Goal: Information Seeking & Learning: Learn about a topic

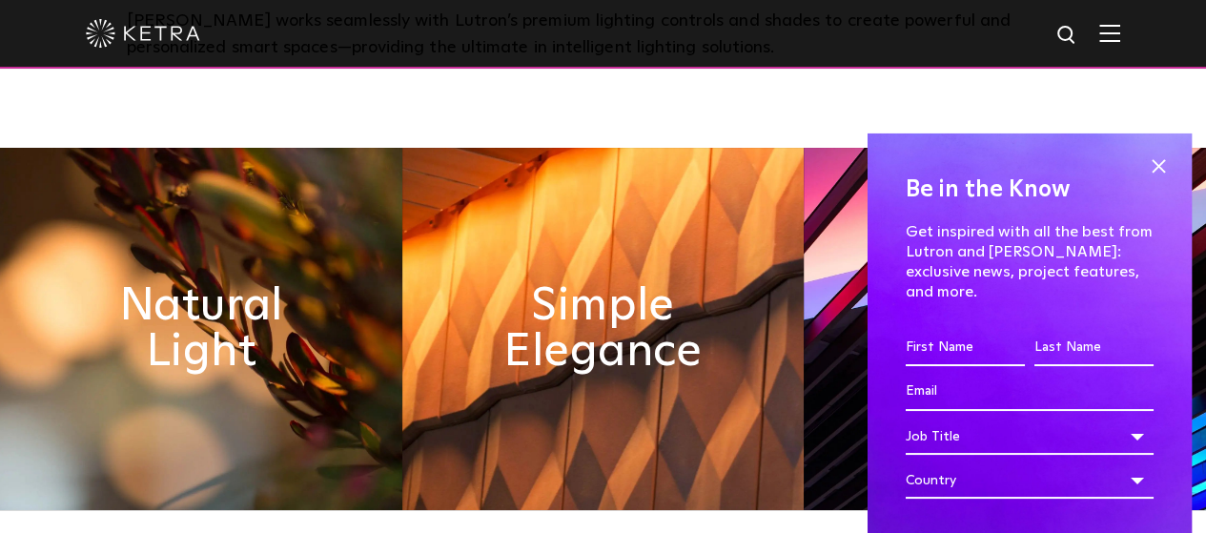
scroll to position [750, 0]
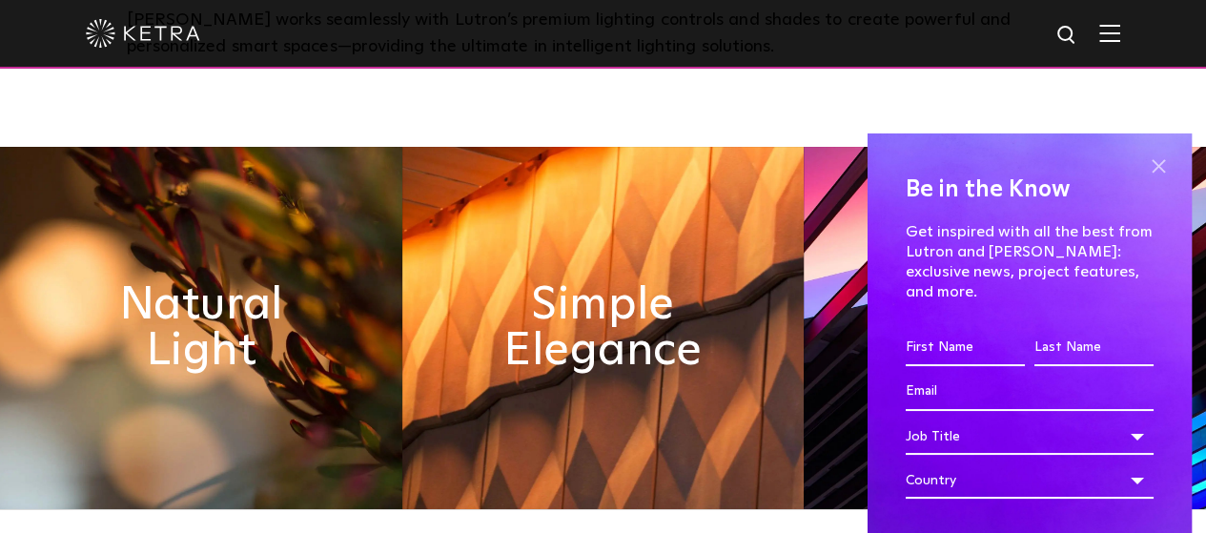
click at [1144, 169] on span at bounding box center [1158, 166] width 29 height 29
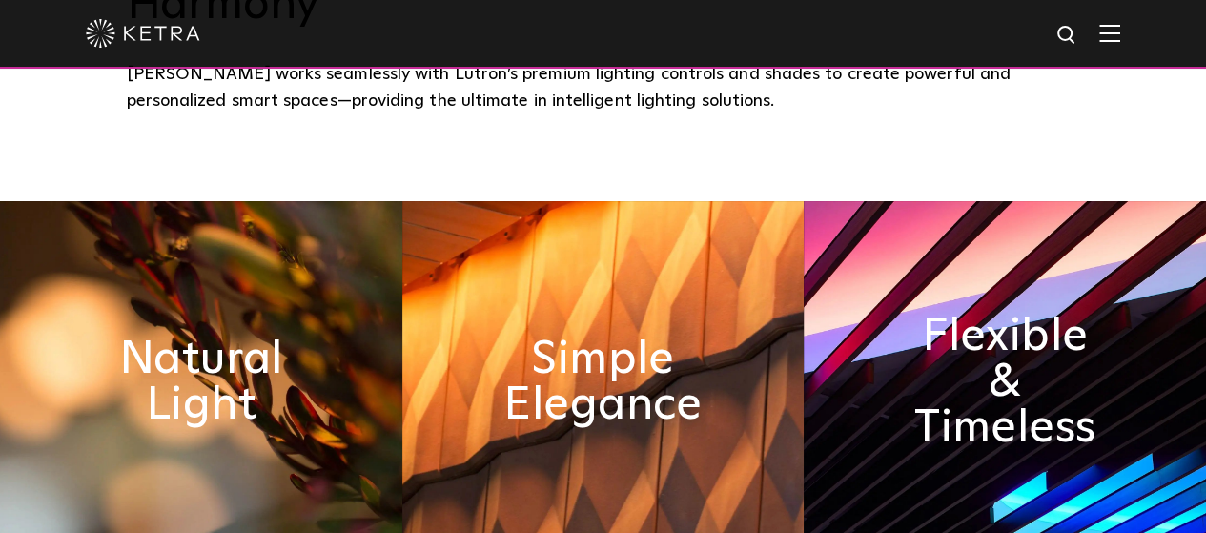
scroll to position [697, 0]
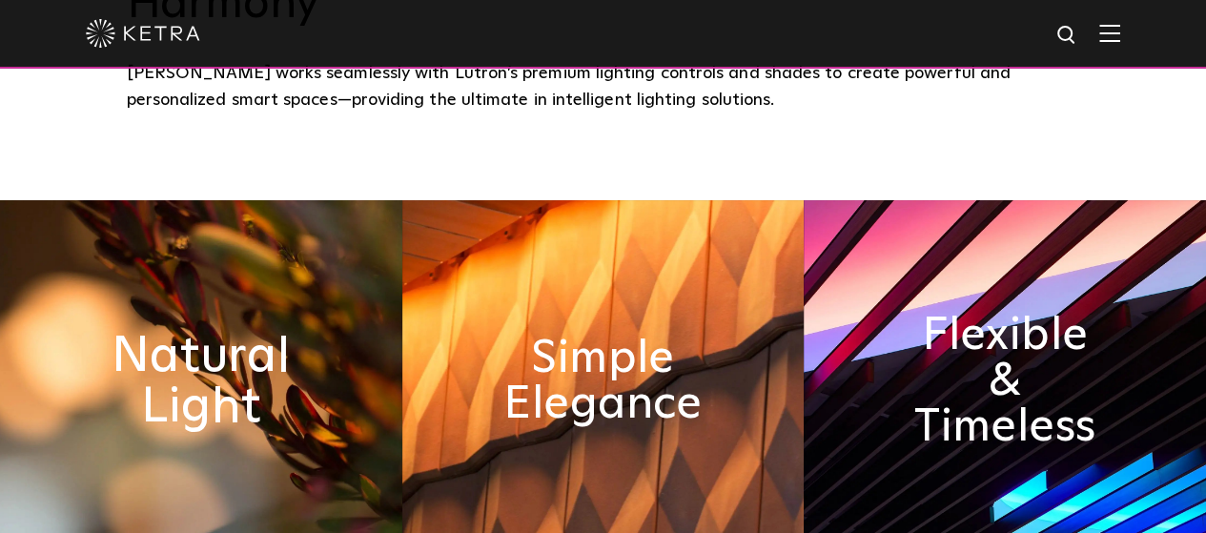
click at [245, 331] on h2 "Natural Light" at bounding box center [200, 381] width 219 height 100
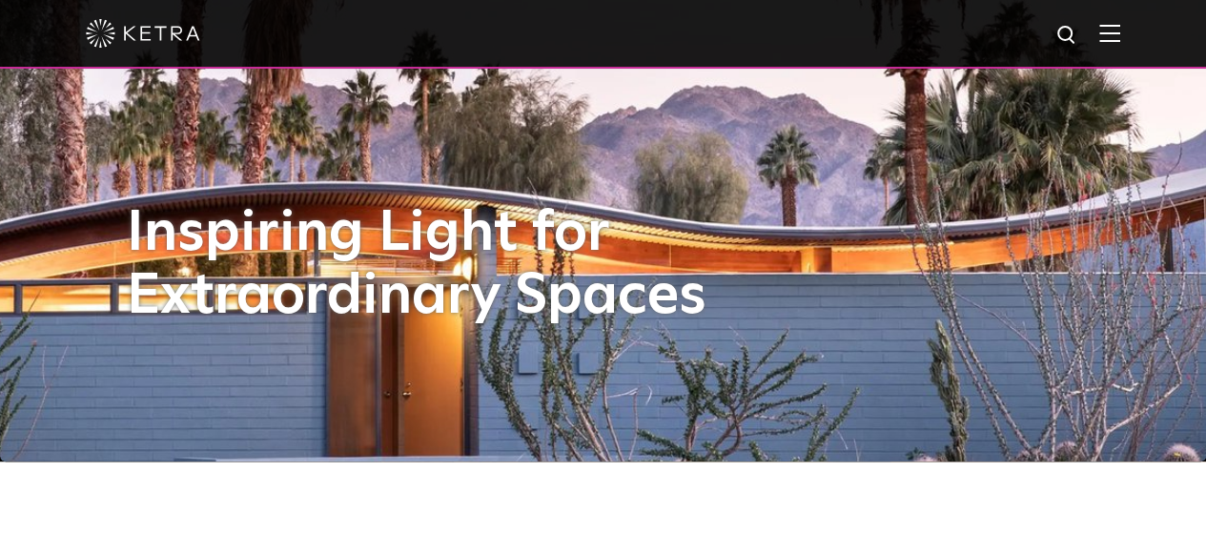
scroll to position [0, 0]
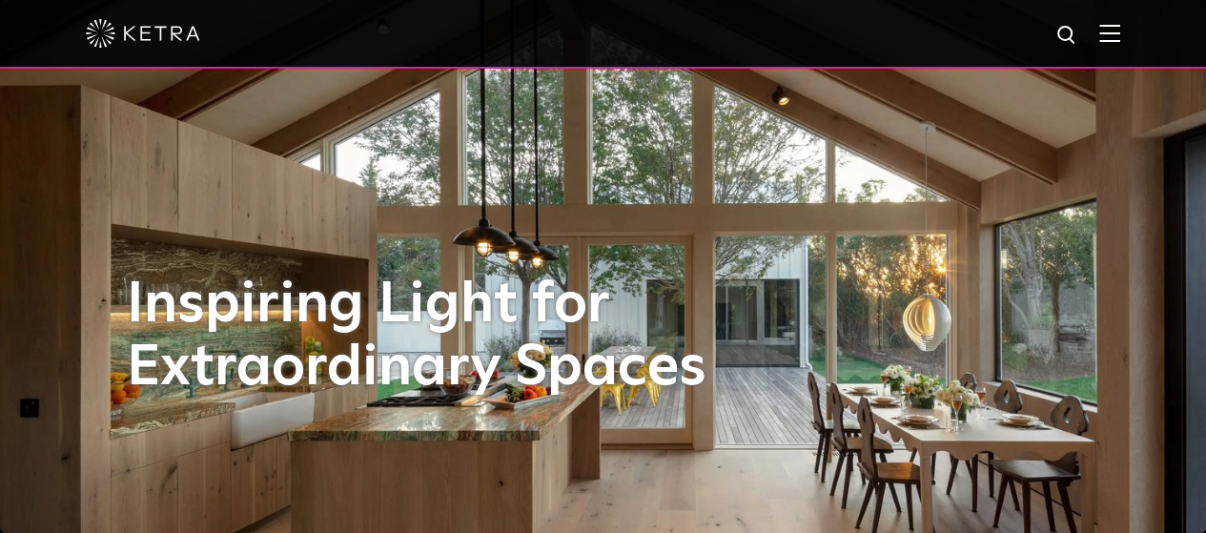
click at [1120, 38] on img at bounding box center [1109, 33] width 21 height 18
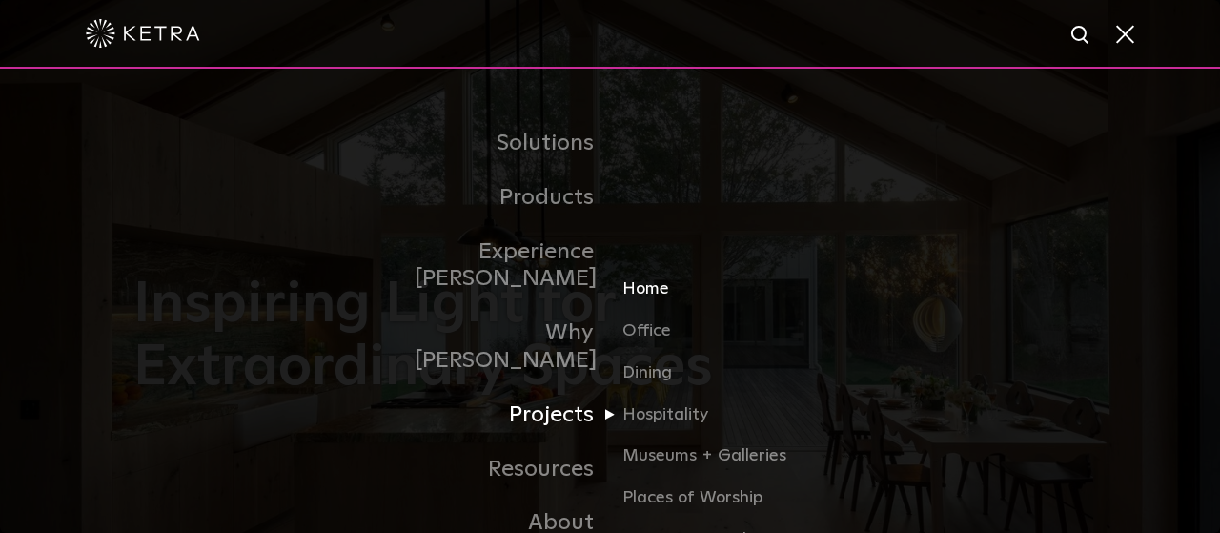
click at [653, 275] on link "Home" at bounding box center [713, 296] width 183 height 42
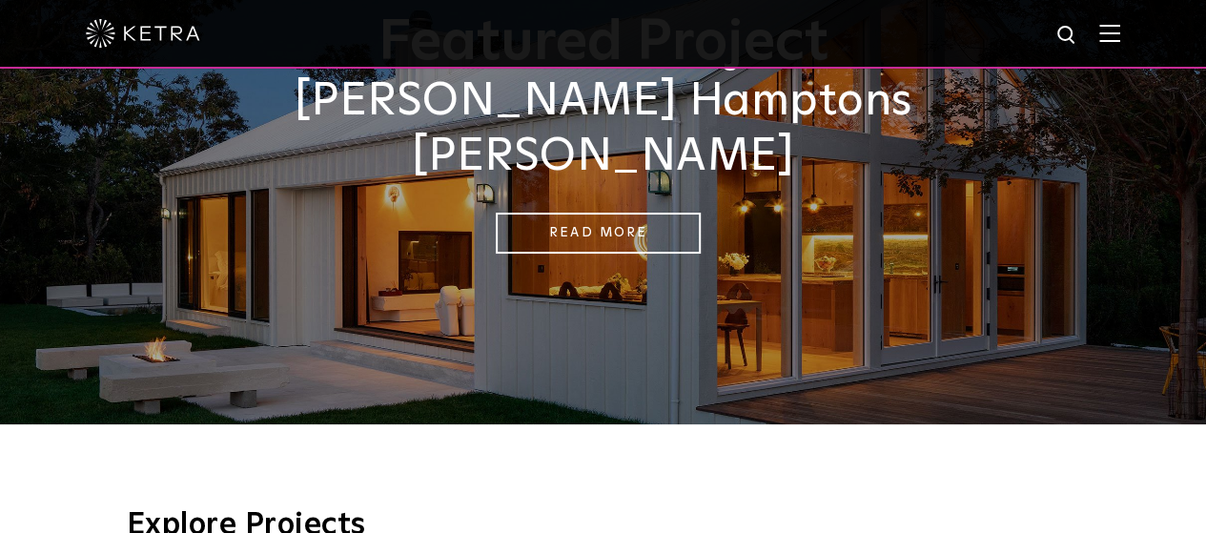
scroll to position [228, 0]
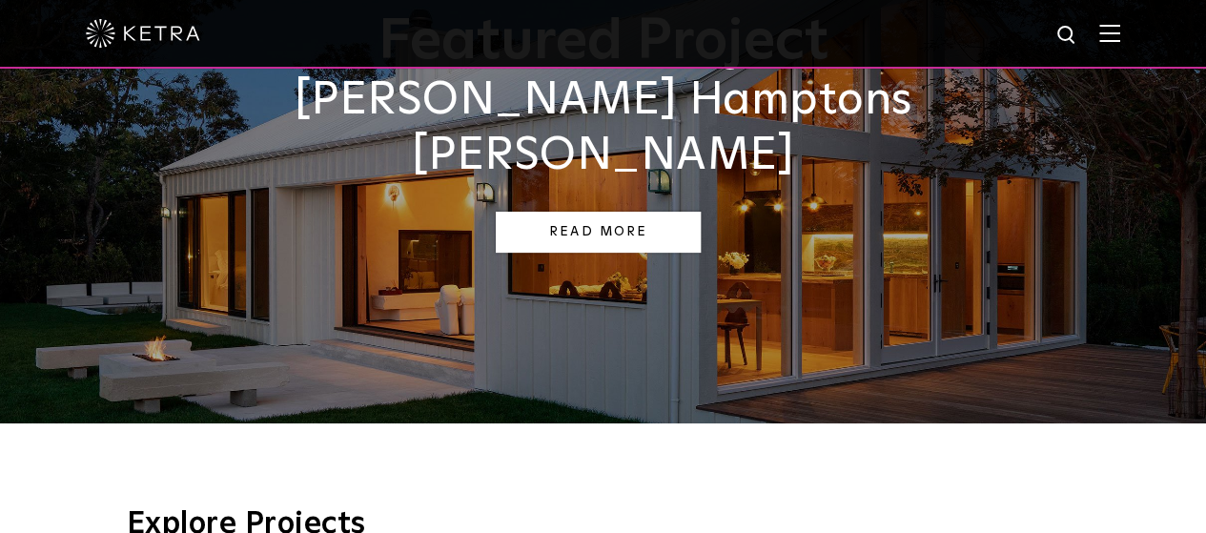
click at [622, 212] on link "Read More" at bounding box center [598, 232] width 205 height 41
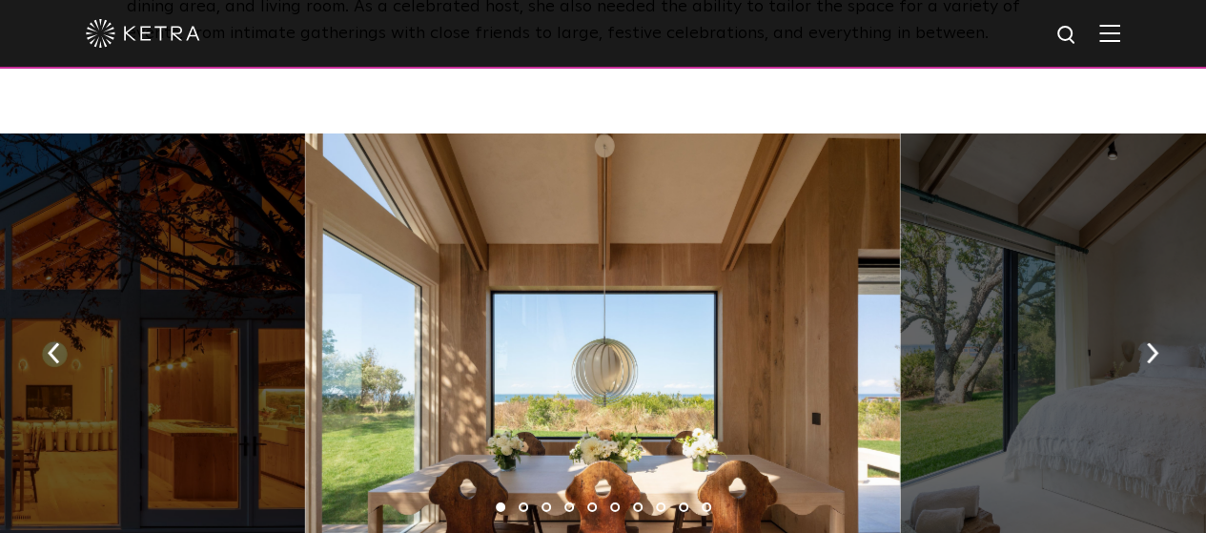
scroll to position [2721, 0]
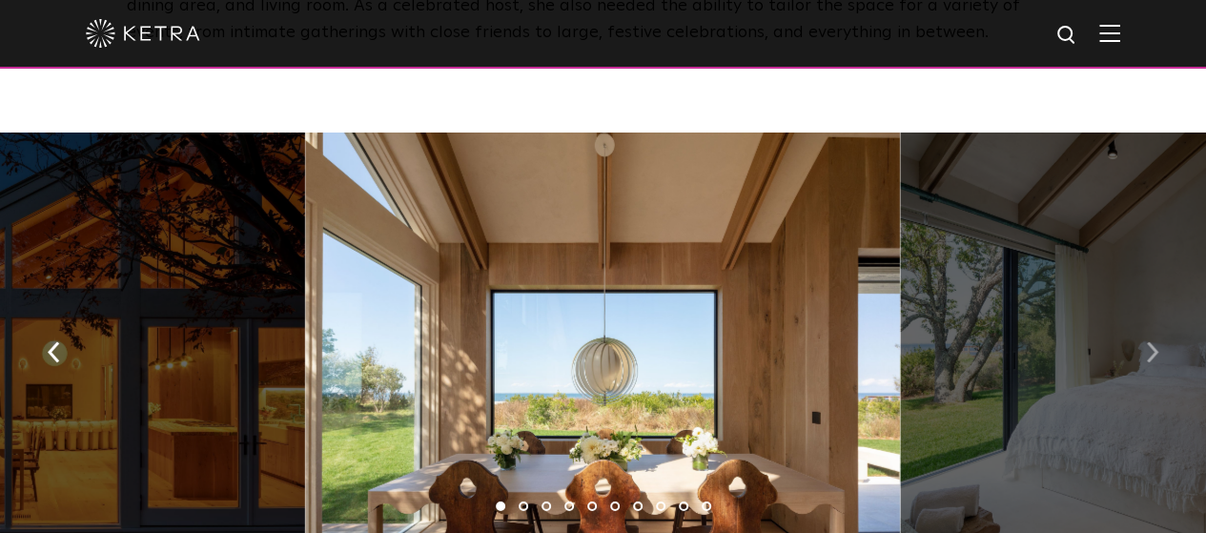
click at [1149, 341] on img "button" at bounding box center [1151, 351] width 12 height 21
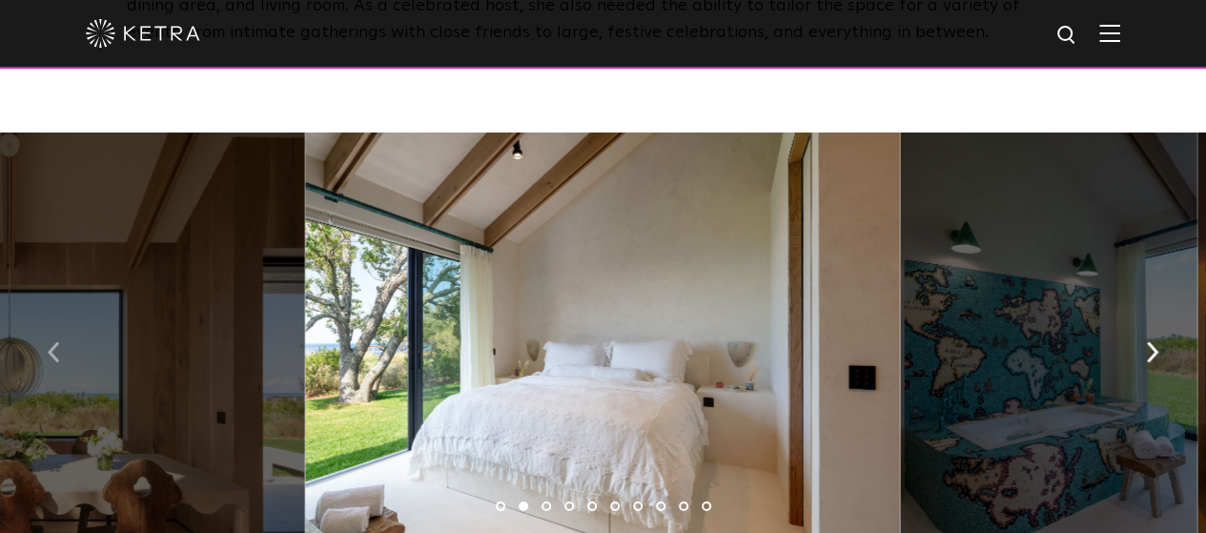
click at [51, 344] on img "button" at bounding box center [54, 351] width 12 height 21
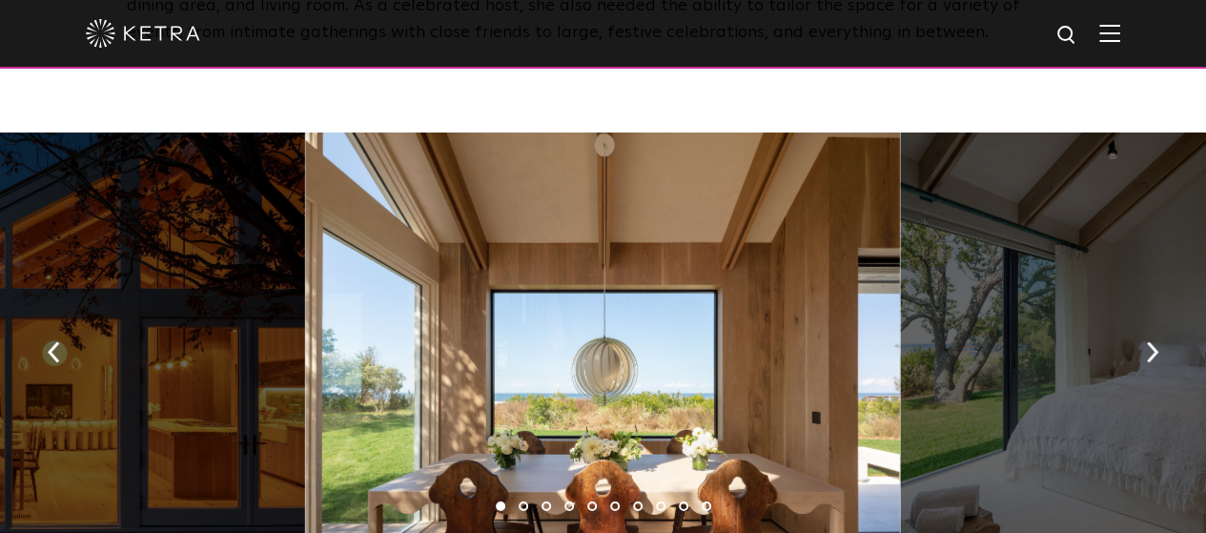
click at [632, 364] on div at bounding box center [602, 345] width 595 height 426
click at [1154, 341] on img "button" at bounding box center [1151, 351] width 12 height 21
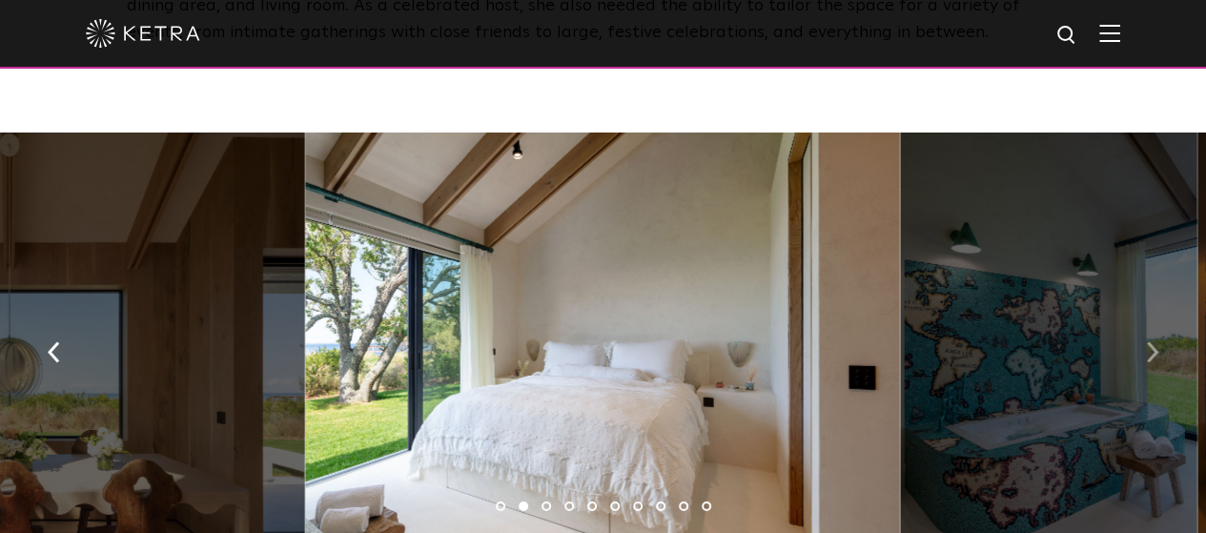
click at [1154, 341] on img "button" at bounding box center [1151, 351] width 12 height 21
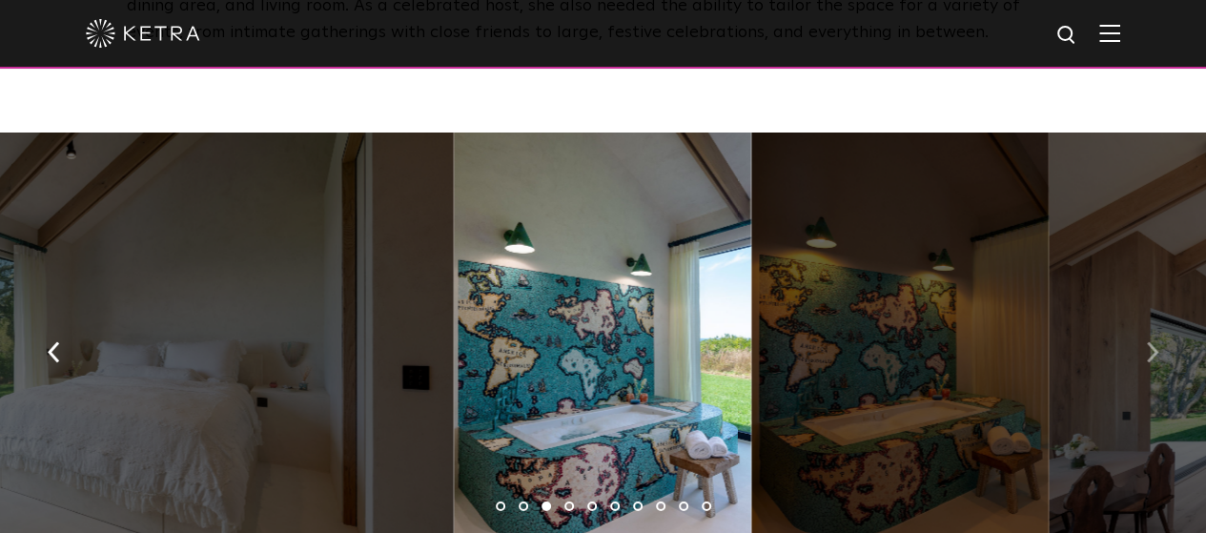
click at [1154, 341] on img "button" at bounding box center [1151, 351] width 12 height 21
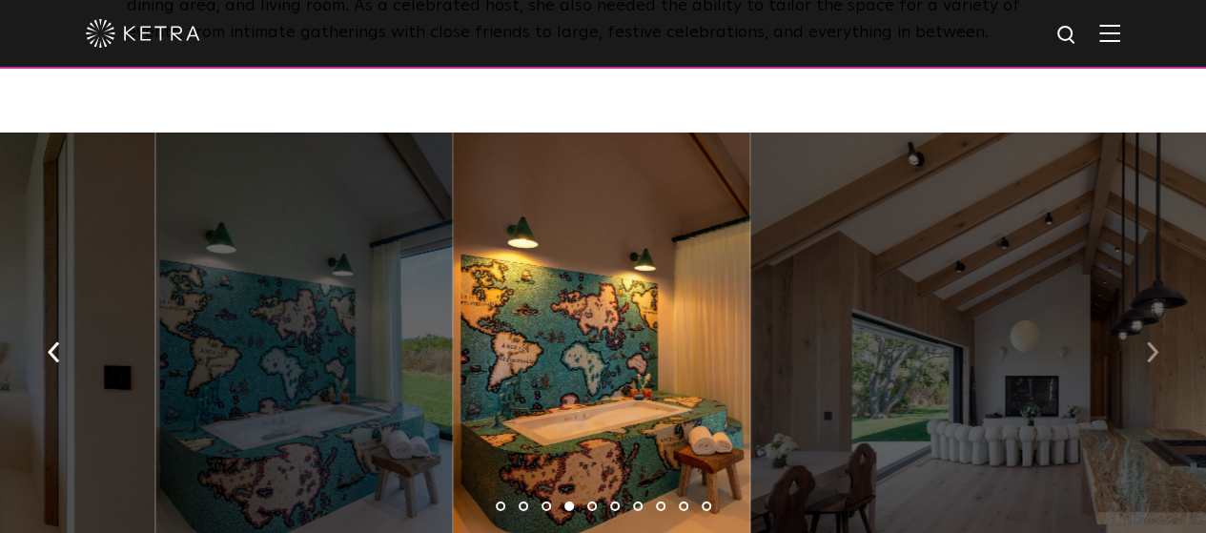
click at [1154, 341] on img "button" at bounding box center [1151, 351] width 12 height 21
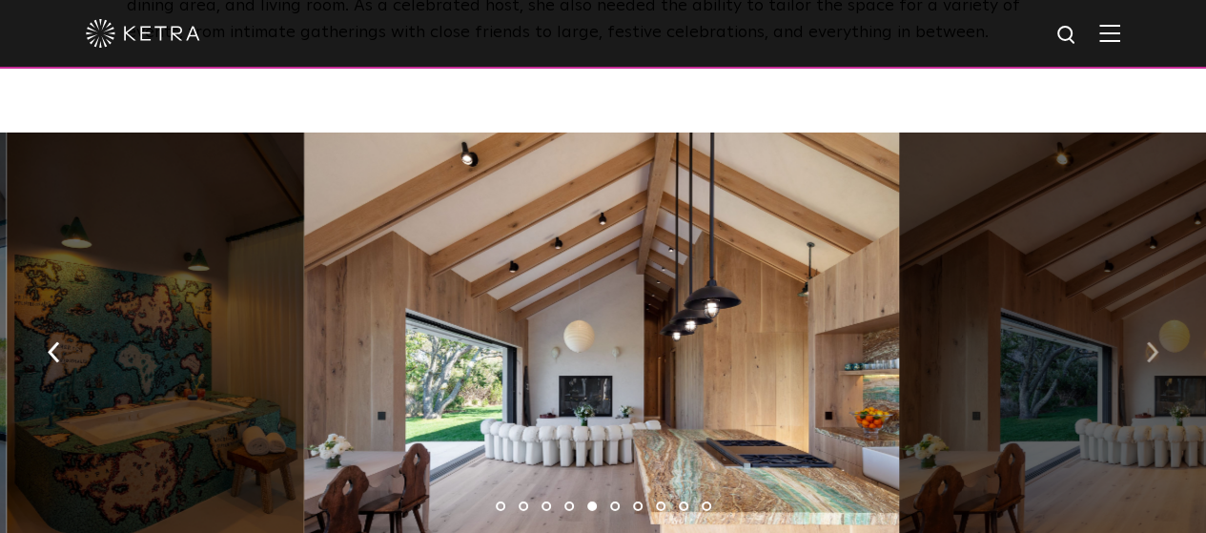
click at [1151, 341] on img "button" at bounding box center [1151, 351] width 12 height 21
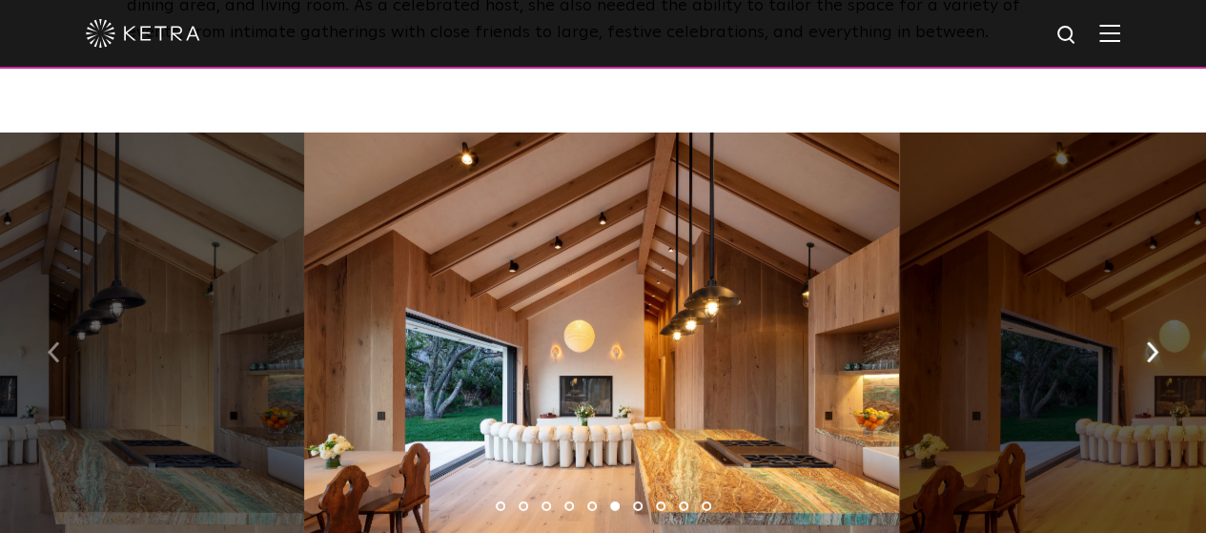
click at [55, 356] on button "button" at bounding box center [53, 350] width 41 height 66
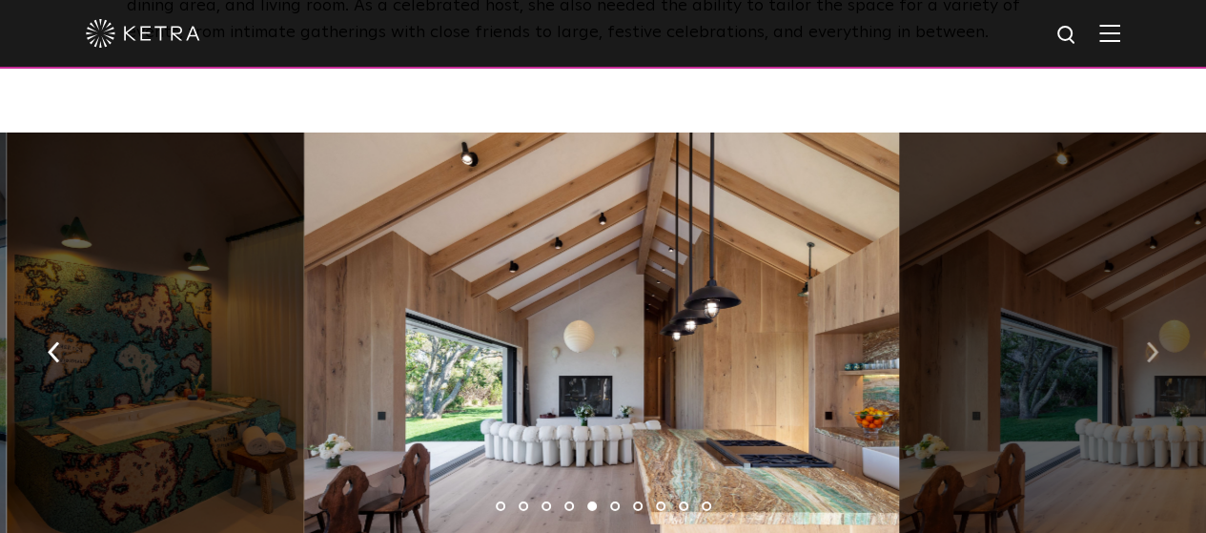
click at [1149, 341] on img "button" at bounding box center [1151, 351] width 12 height 21
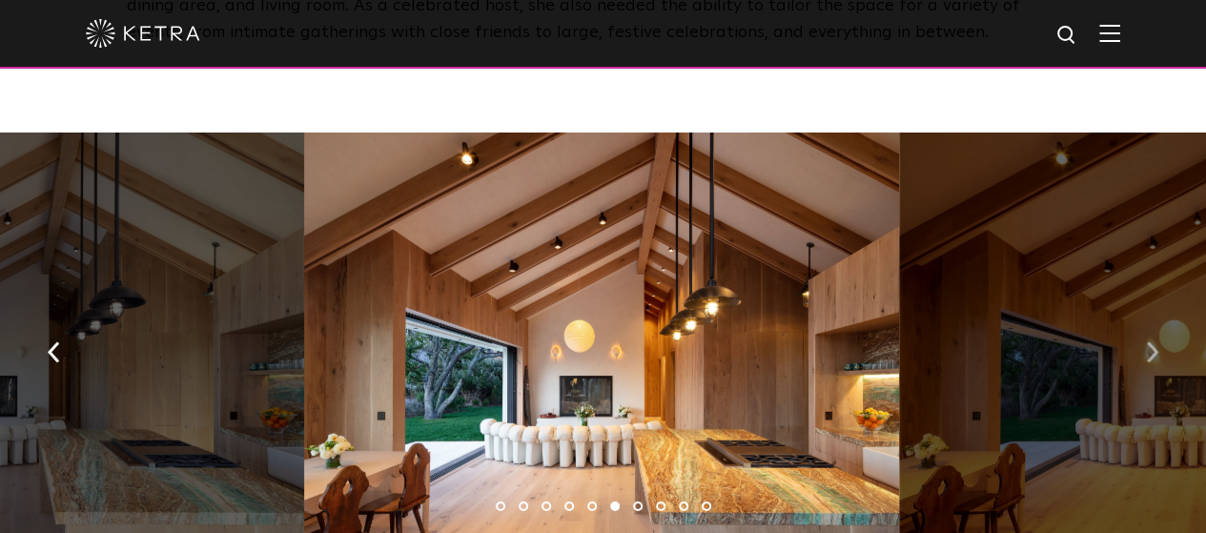
click at [1149, 341] on img "button" at bounding box center [1151, 351] width 12 height 21
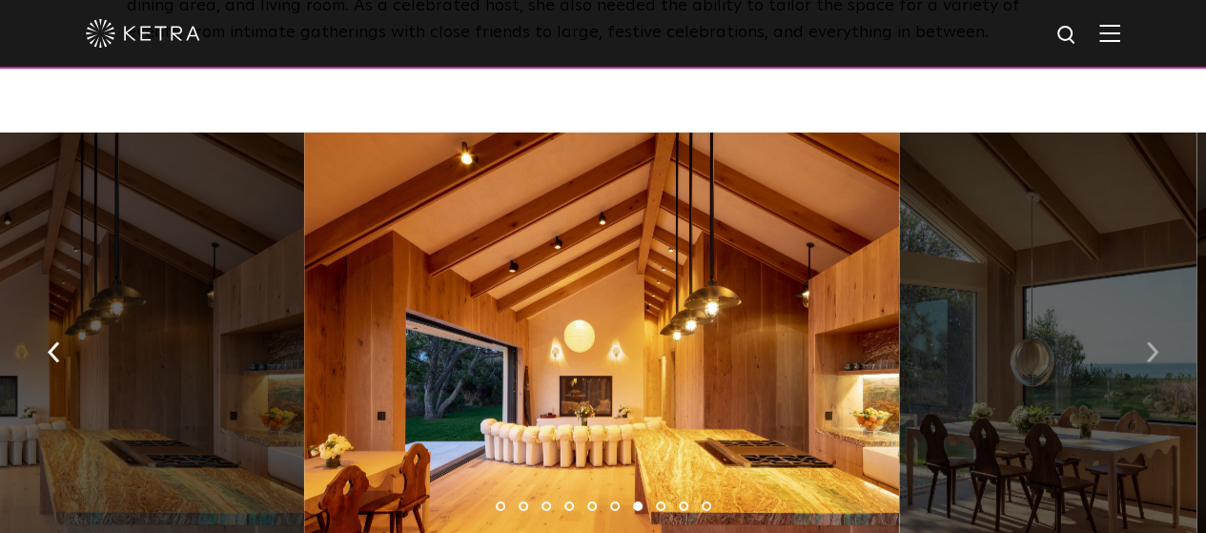
click at [1149, 341] on img "button" at bounding box center [1151, 351] width 12 height 21
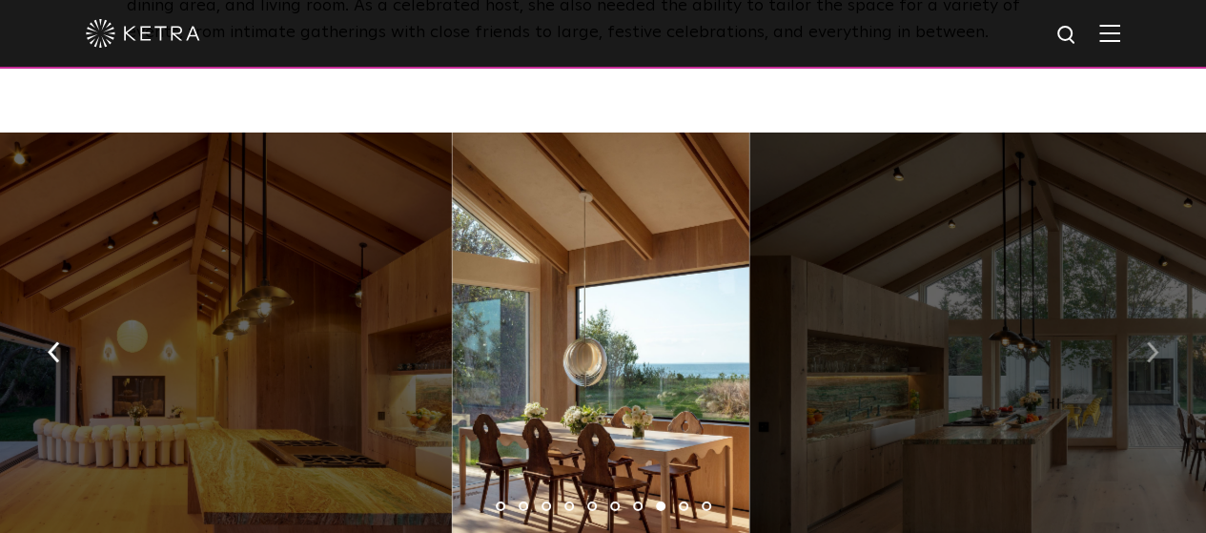
click at [1149, 341] on img "button" at bounding box center [1151, 351] width 12 height 21
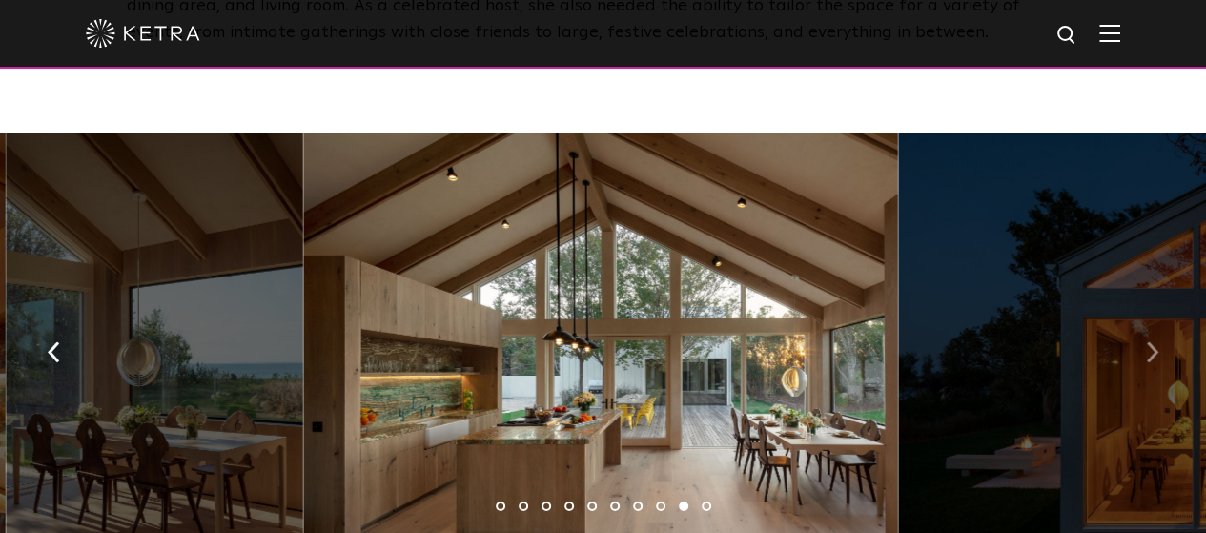
click at [1153, 341] on img "button" at bounding box center [1151, 351] width 12 height 21
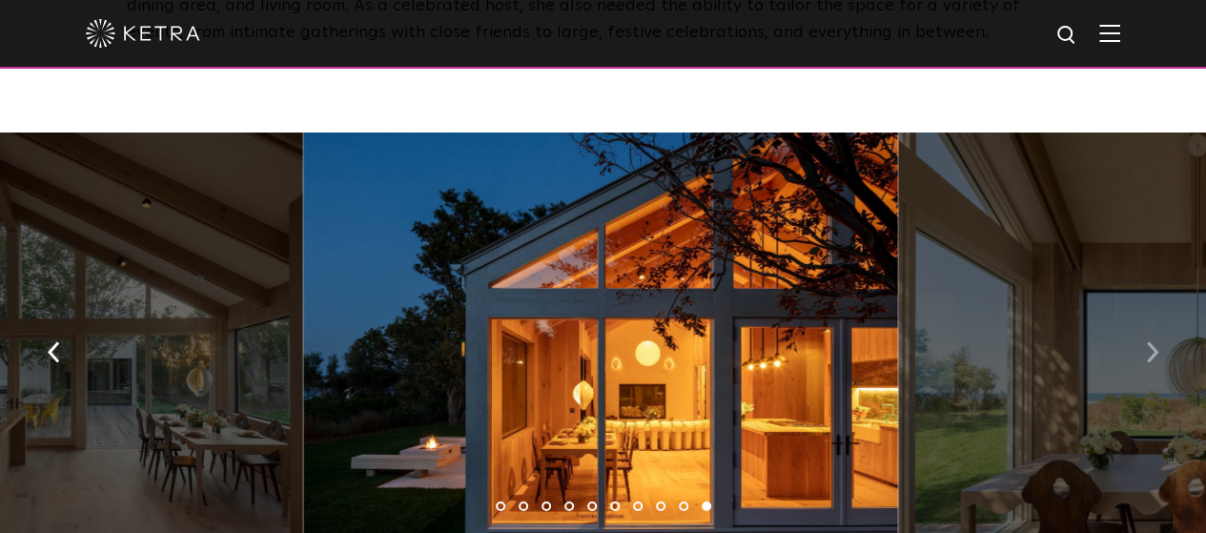
click at [1153, 341] on img "button" at bounding box center [1151, 351] width 12 height 21
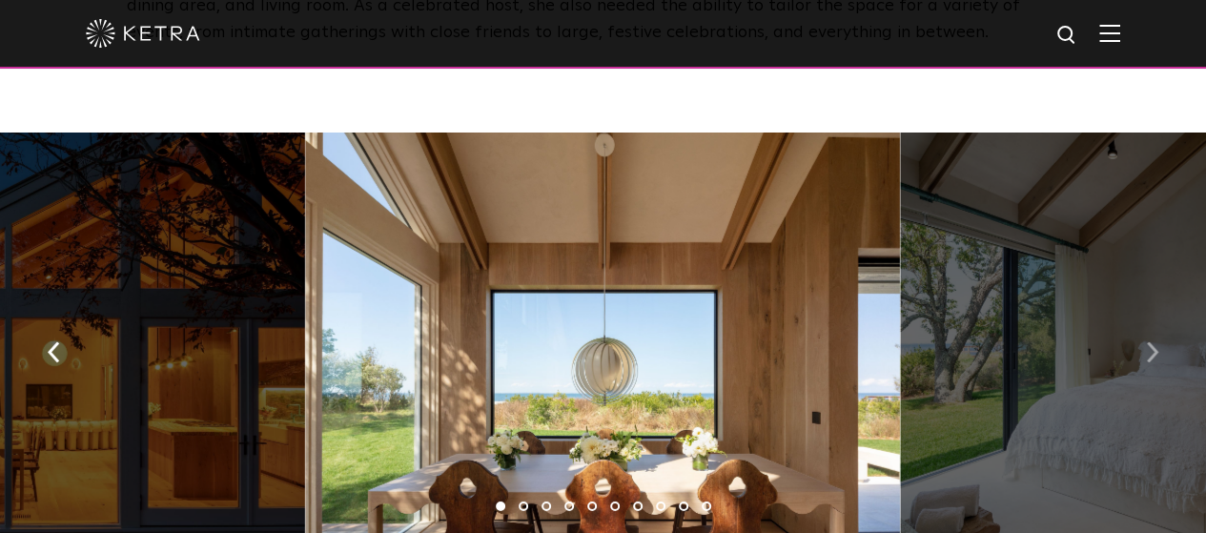
click at [1153, 341] on img "button" at bounding box center [1151, 351] width 12 height 21
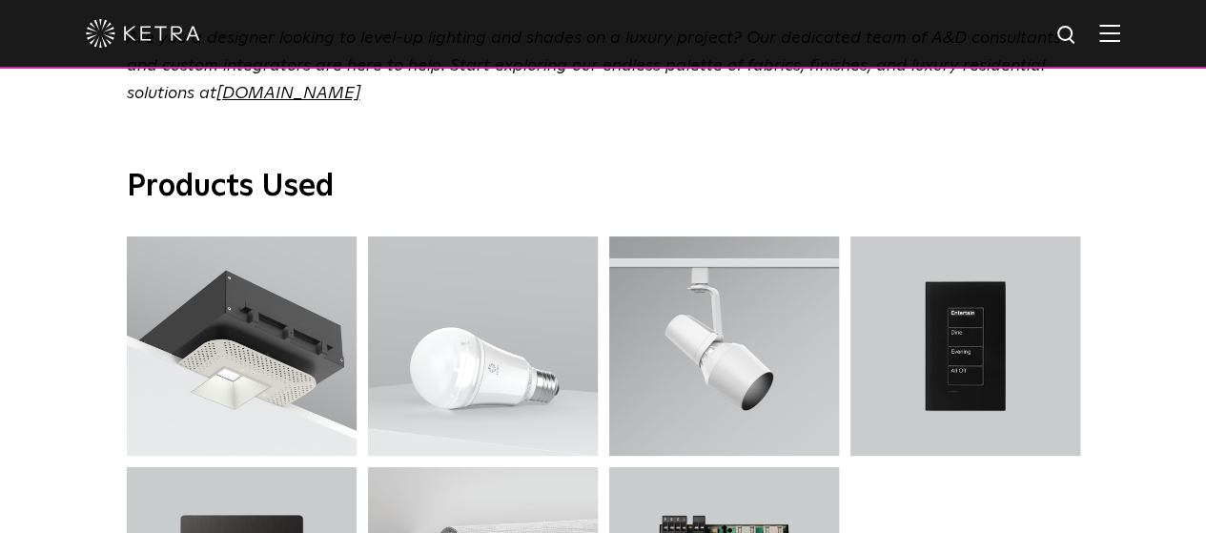
scroll to position [5898, 0]
click at [1087, 464] on div "Products Used D3 Downlights D3 Downlights A20 Lamp A20 Lamp S30 Track Luminaire…" at bounding box center [603, 432] width 991 height 530
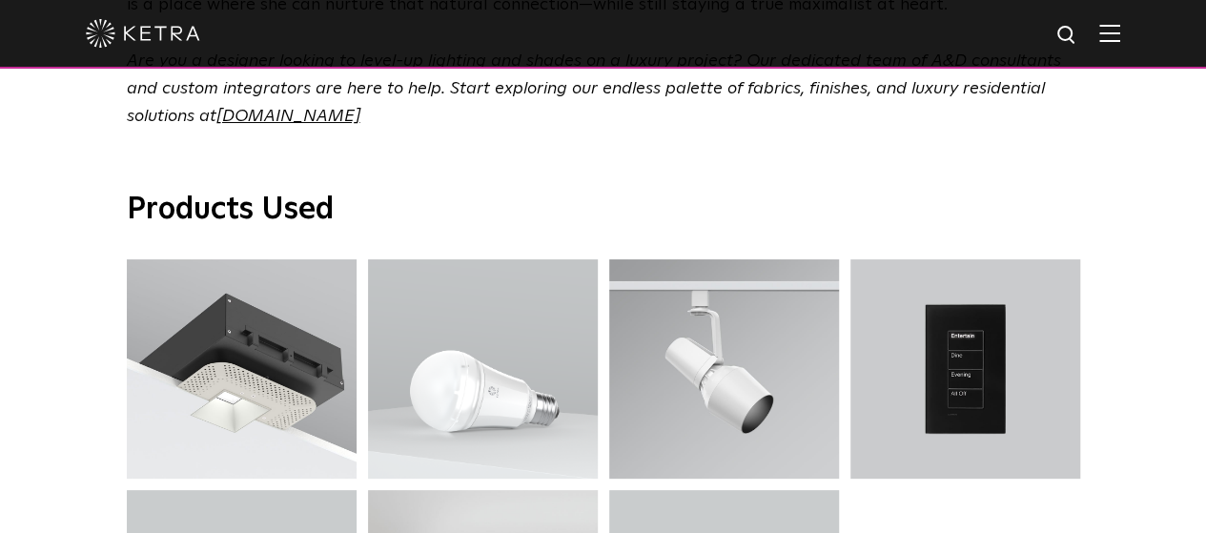
scroll to position [5872, 0]
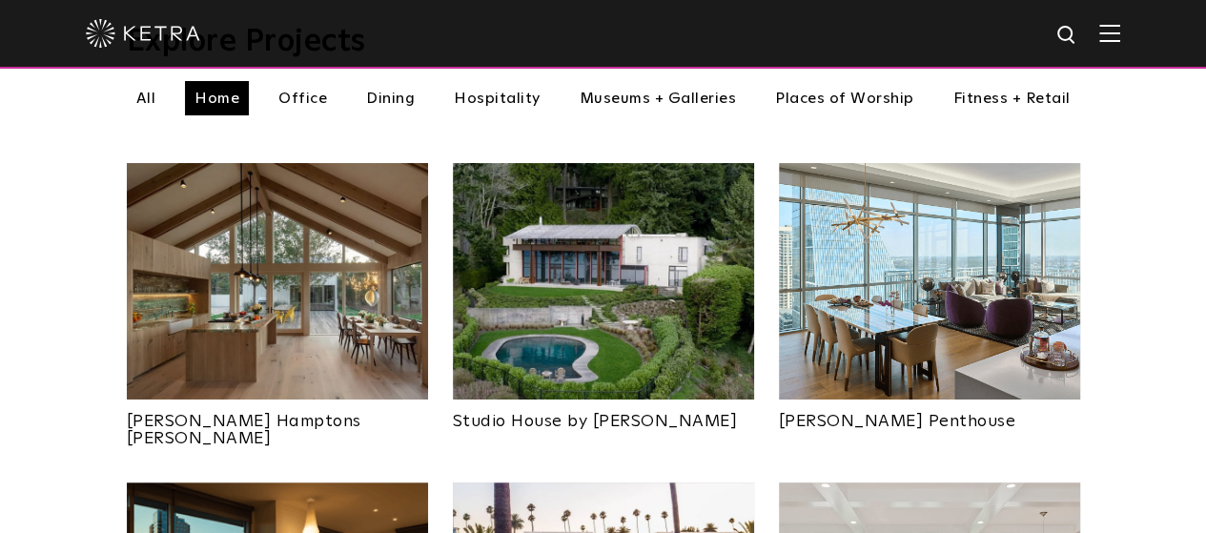
scroll to position [712, 0]
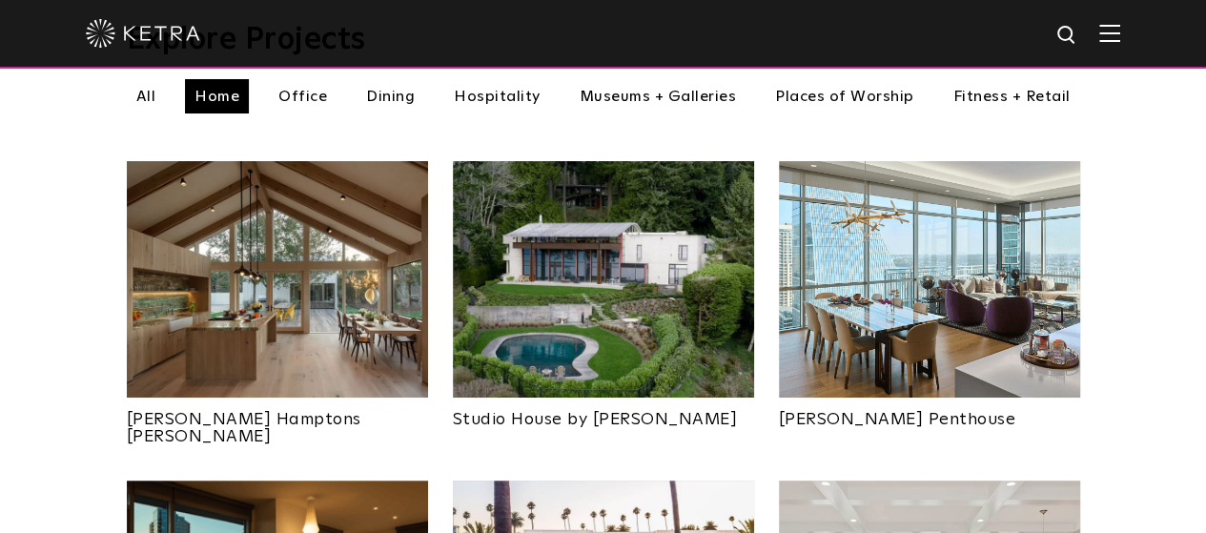
click at [583, 243] on img at bounding box center [603, 279] width 301 height 236
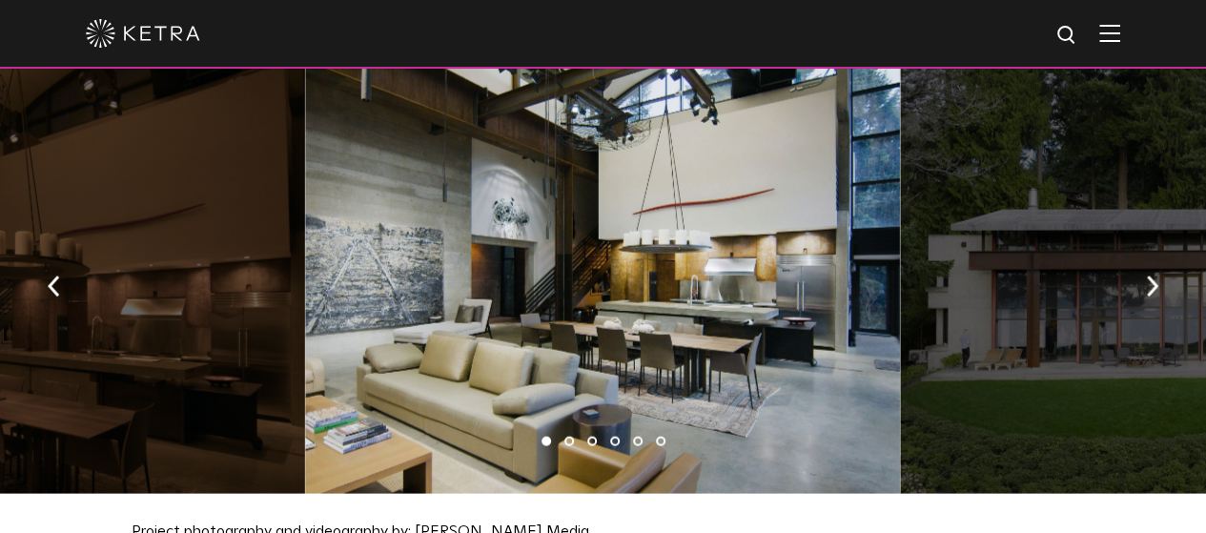
scroll to position [1966, 0]
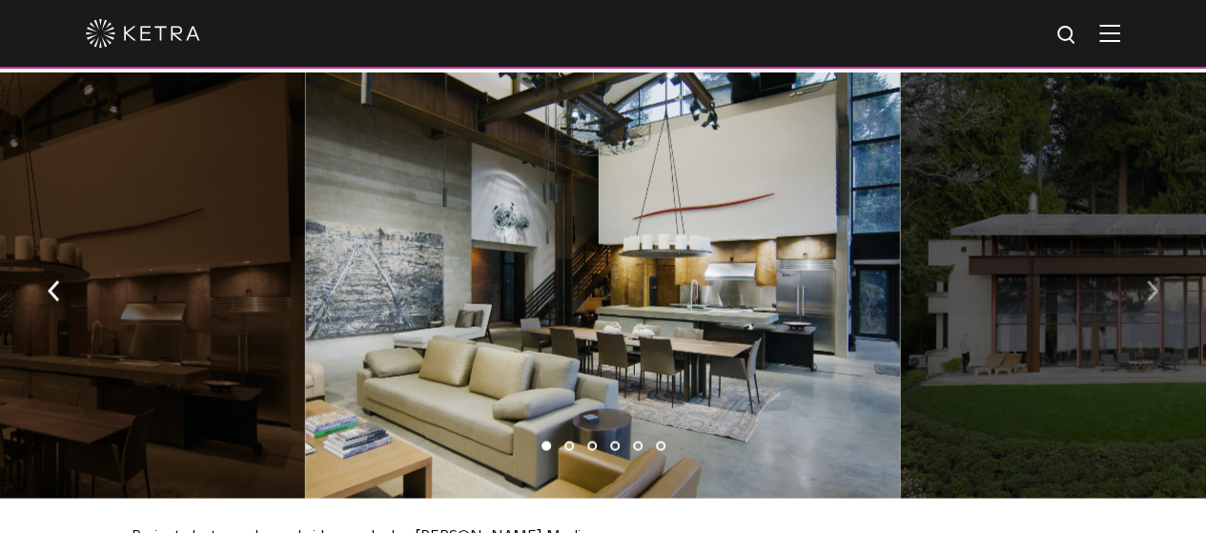
click at [1149, 288] on img "button" at bounding box center [1151, 291] width 12 height 21
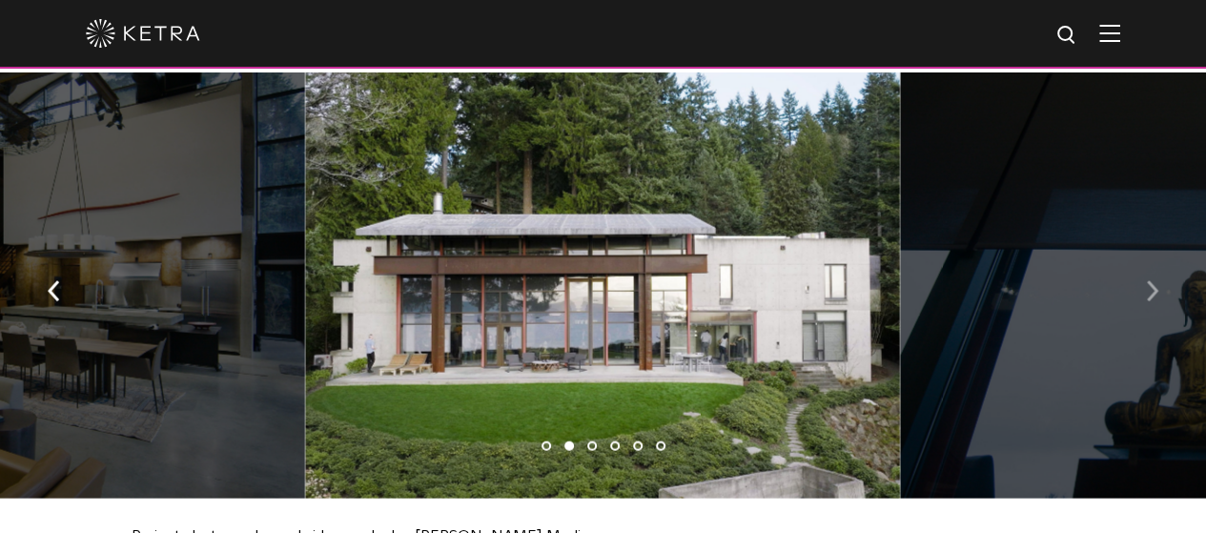
click at [1149, 288] on img "button" at bounding box center [1151, 291] width 12 height 21
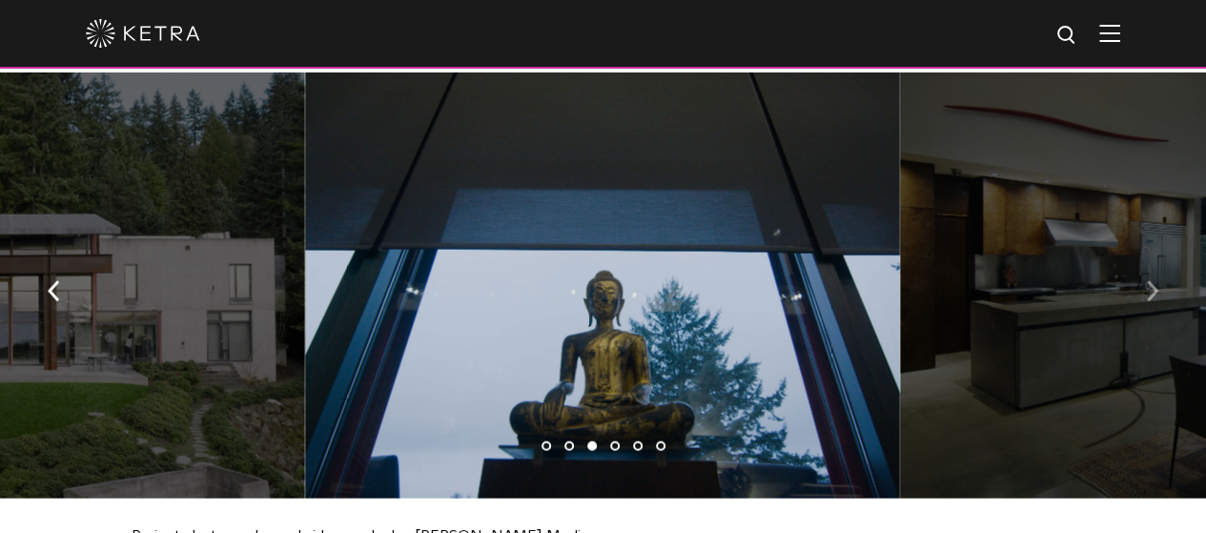
click at [1149, 288] on img "button" at bounding box center [1151, 291] width 12 height 21
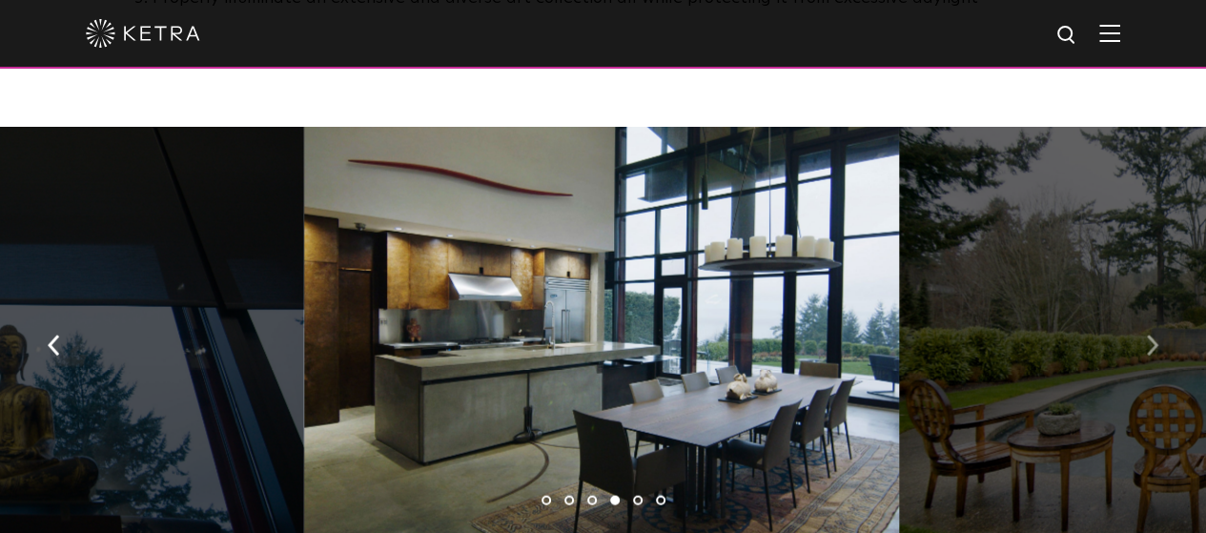
scroll to position [1909, 0]
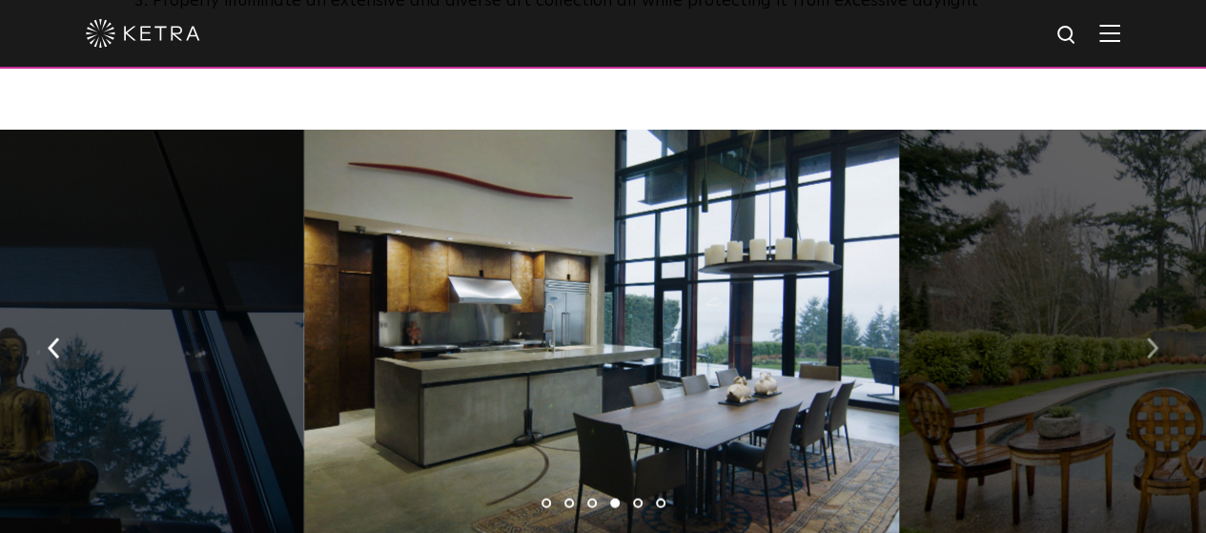
click at [1156, 342] on img "button" at bounding box center [1151, 348] width 12 height 21
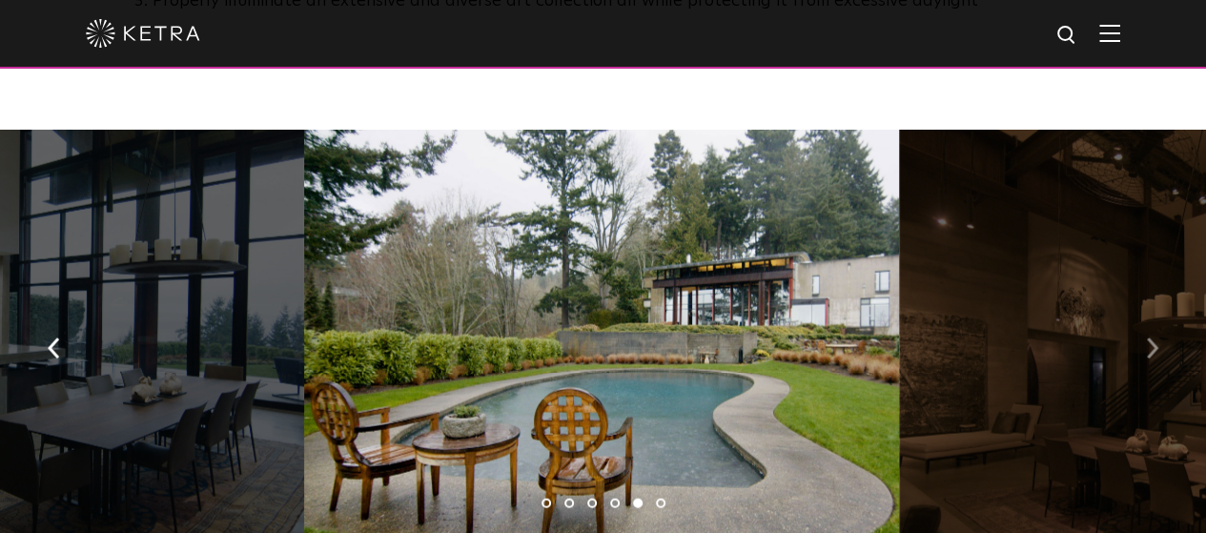
click at [1156, 342] on img "button" at bounding box center [1151, 348] width 12 height 21
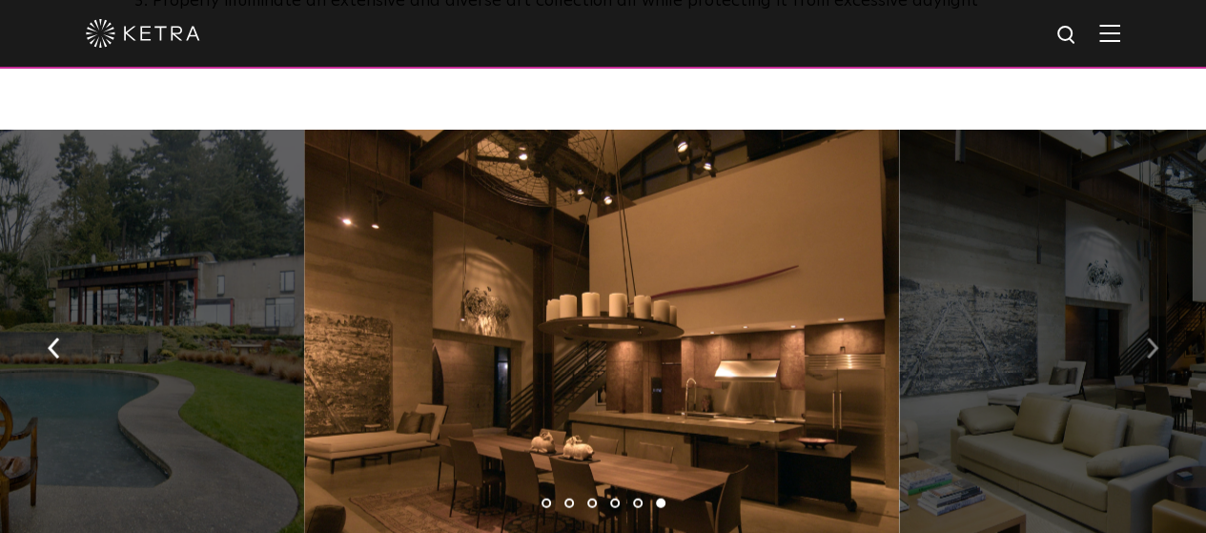
click at [1156, 342] on img "button" at bounding box center [1151, 348] width 12 height 21
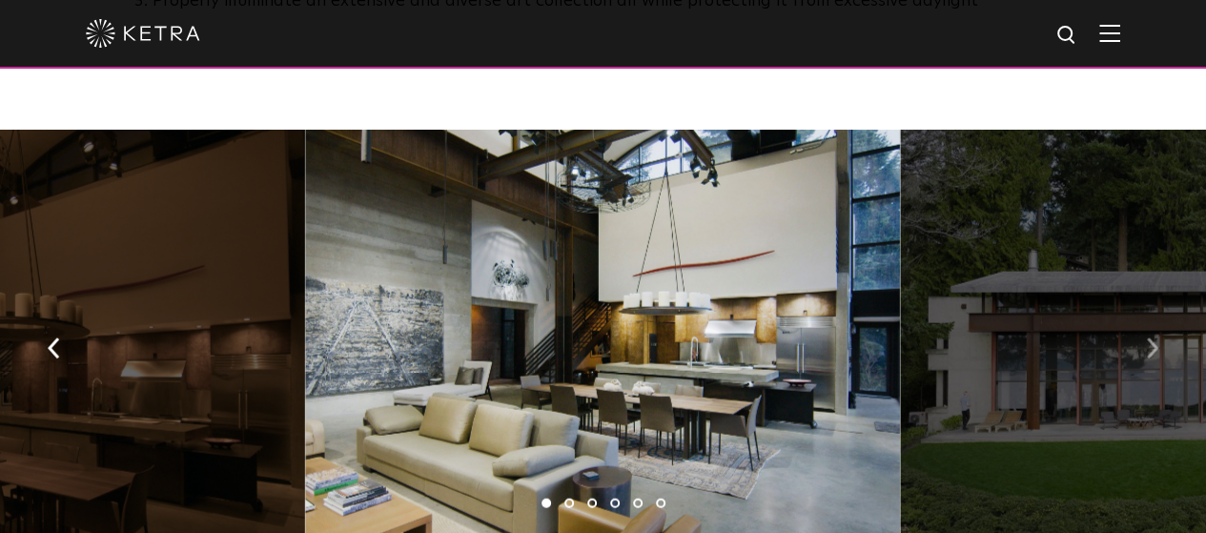
click at [1156, 342] on img "button" at bounding box center [1151, 348] width 12 height 21
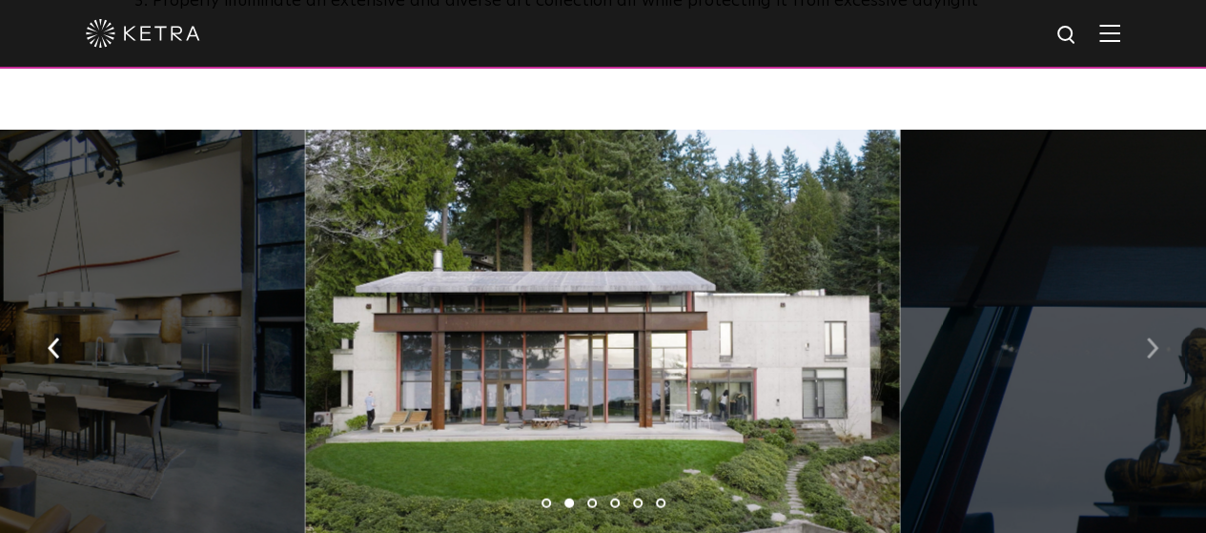
click at [1158, 345] on button "button" at bounding box center [1151, 347] width 41 height 66
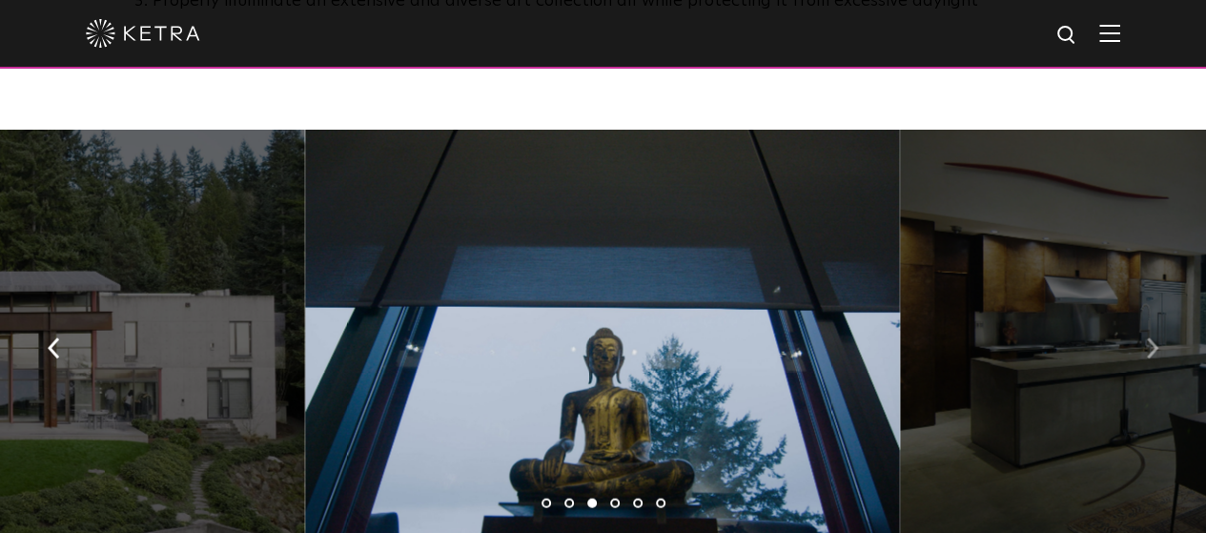
click at [1158, 345] on button "button" at bounding box center [1151, 347] width 41 height 66
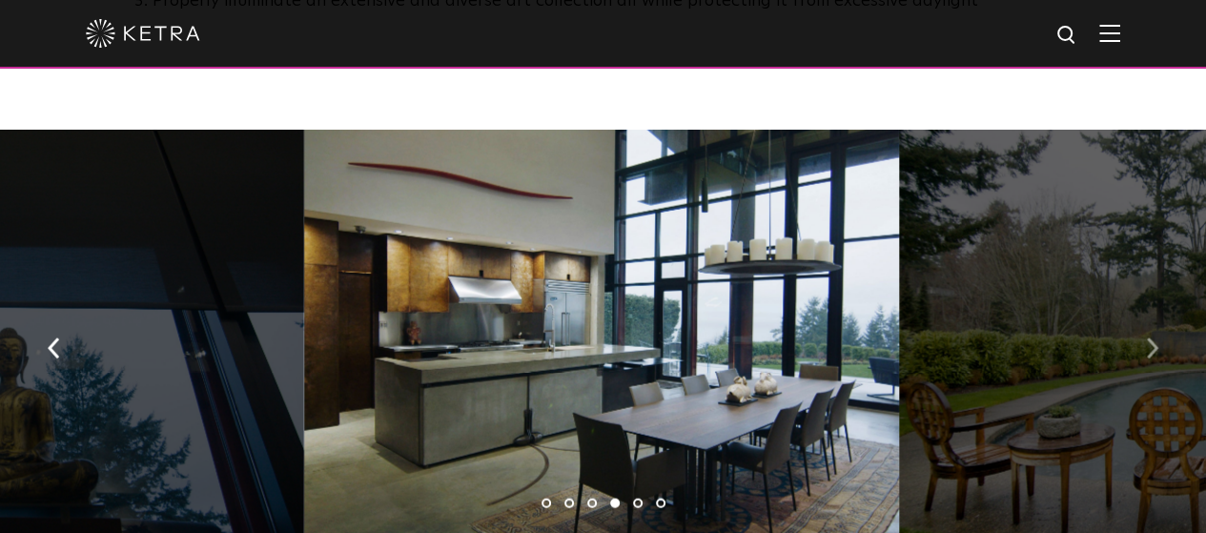
click at [1158, 345] on button "button" at bounding box center [1151, 347] width 41 height 66
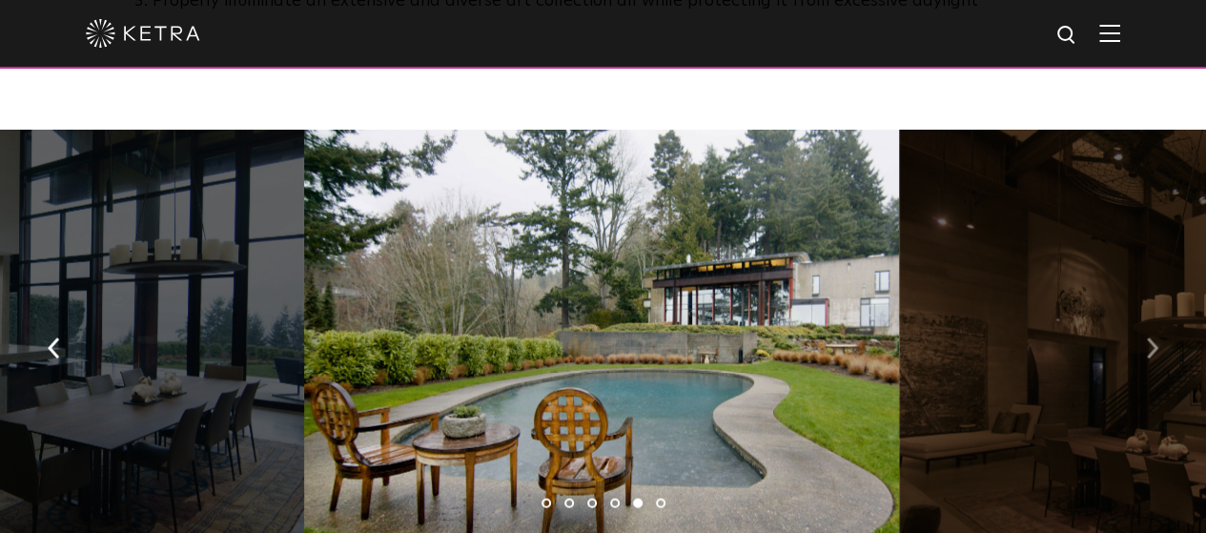
click at [1158, 345] on button "button" at bounding box center [1151, 347] width 41 height 66
